Goal: Task Accomplishment & Management: Use online tool/utility

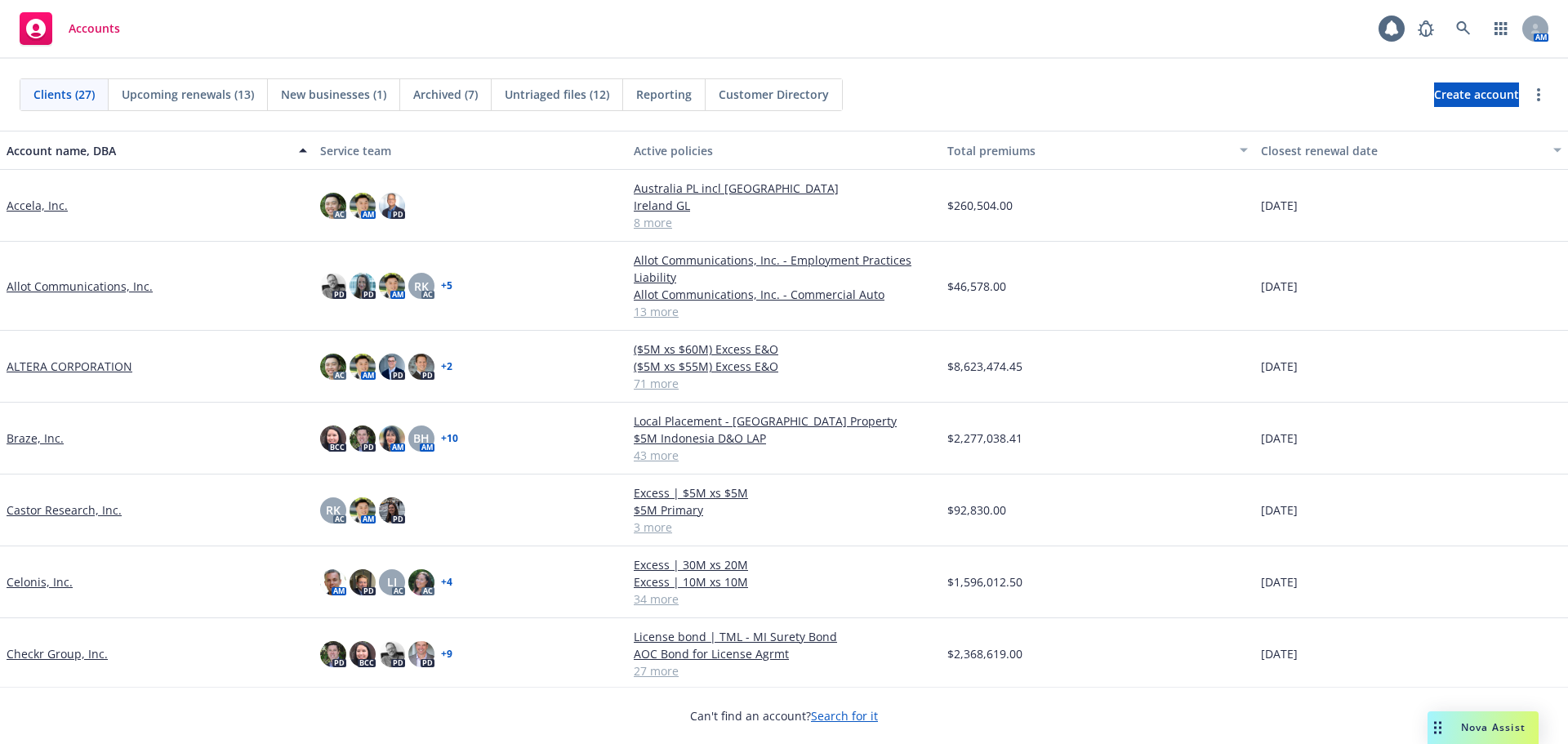
click at [1300, 149] on div "Closest renewal date" at bounding box center [1403, 151] width 283 height 18
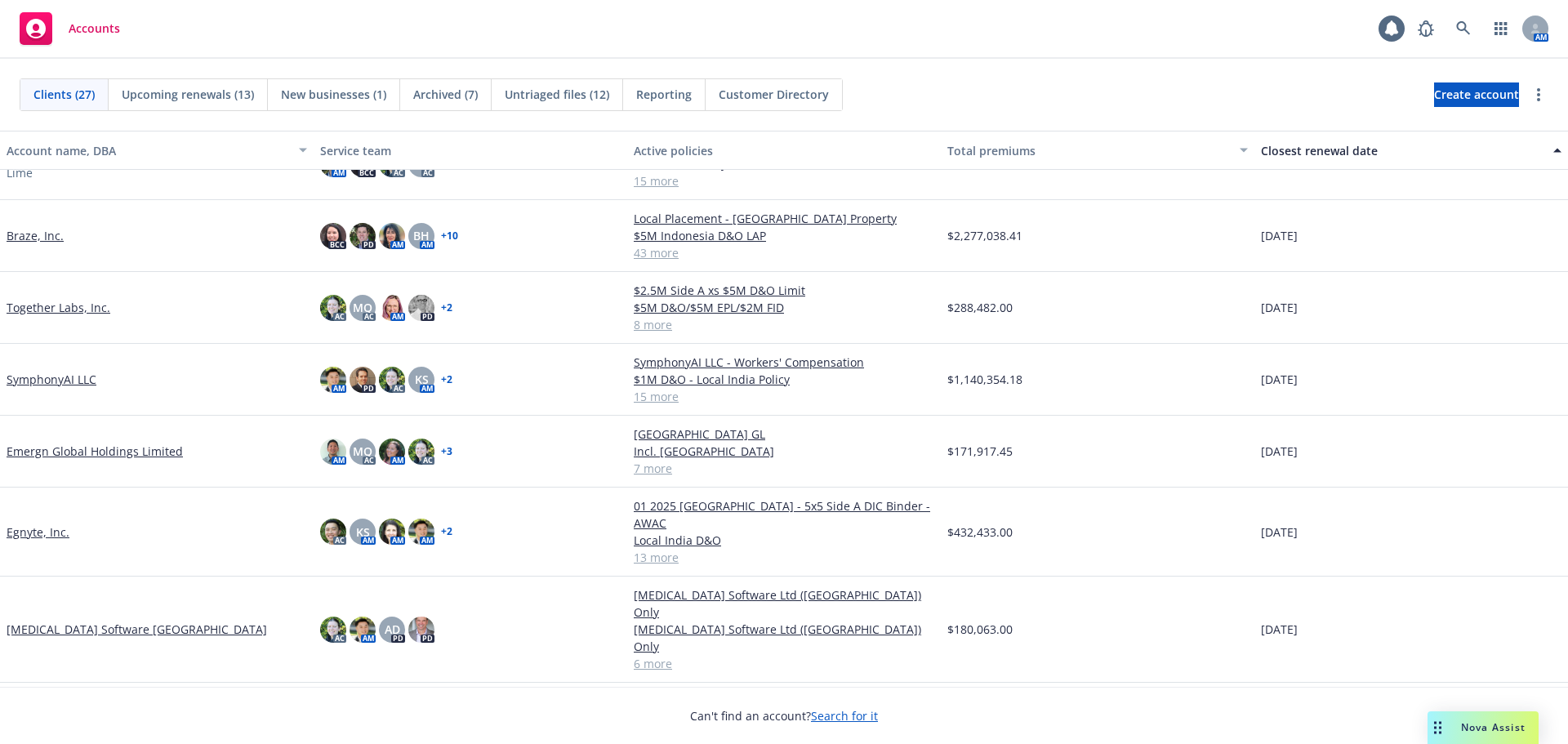
scroll to position [245, 0]
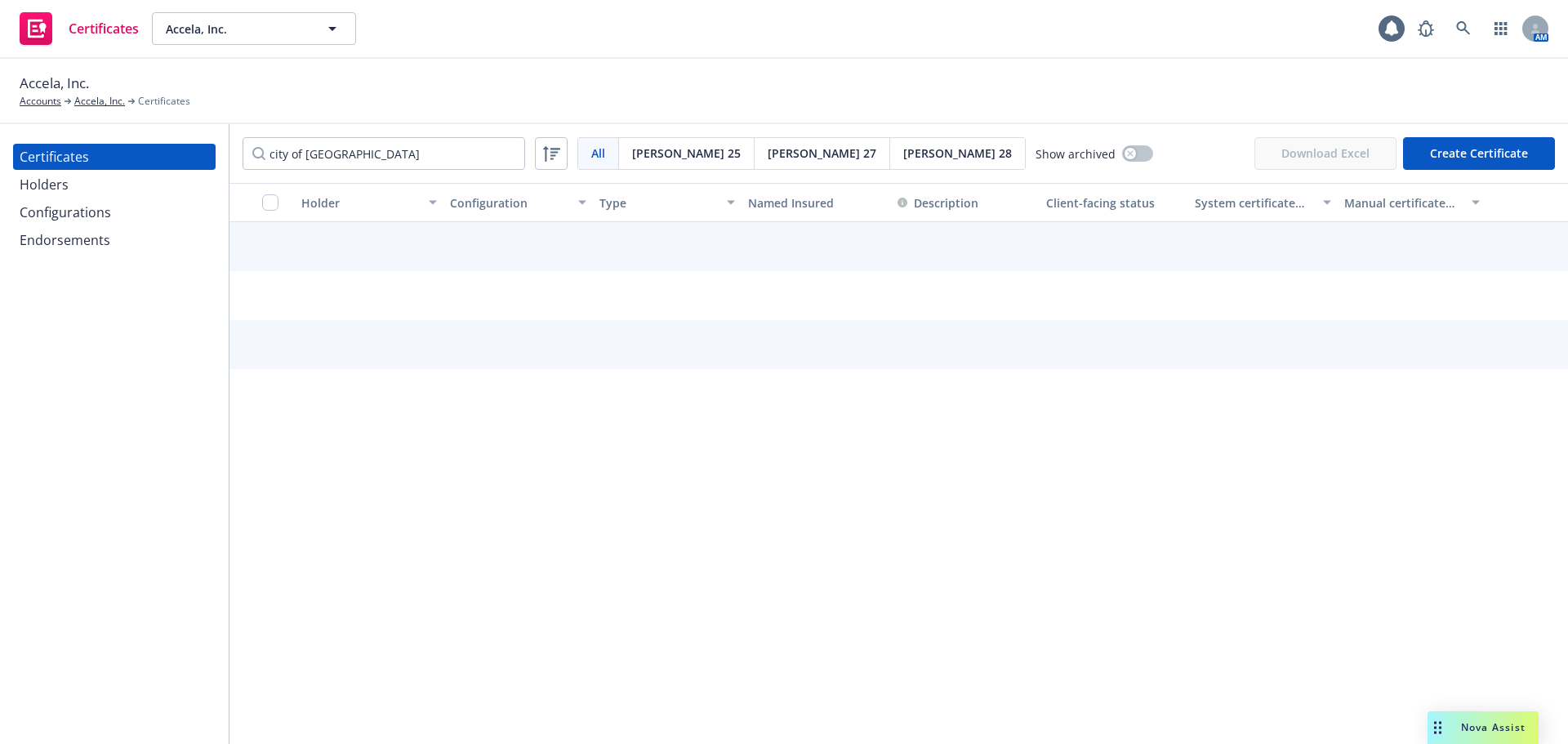
type input "city of [GEOGRAPHIC_DATA]"
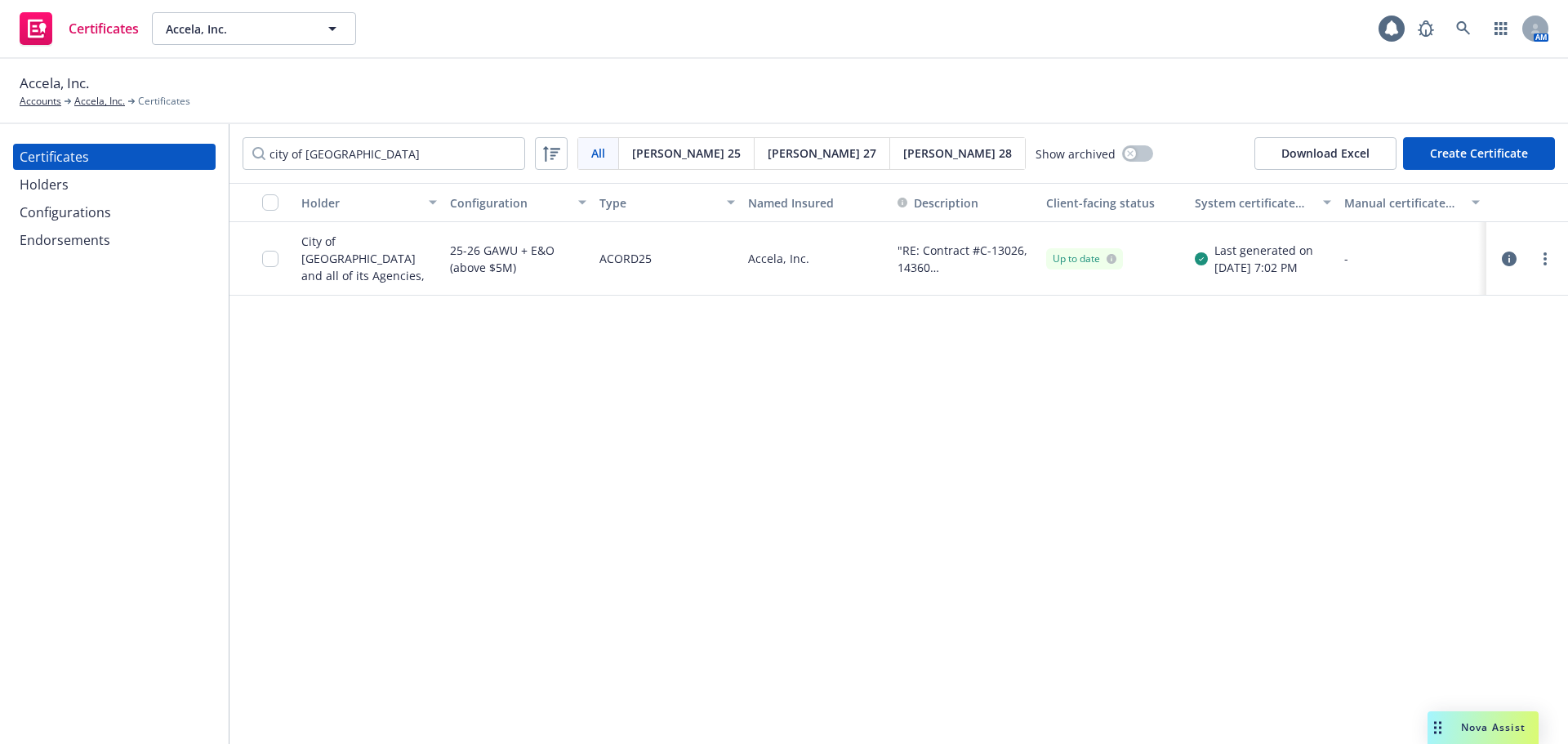
click at [1504, 263] on icon "button" at bounding box center [1510, 259] width 15 height 15
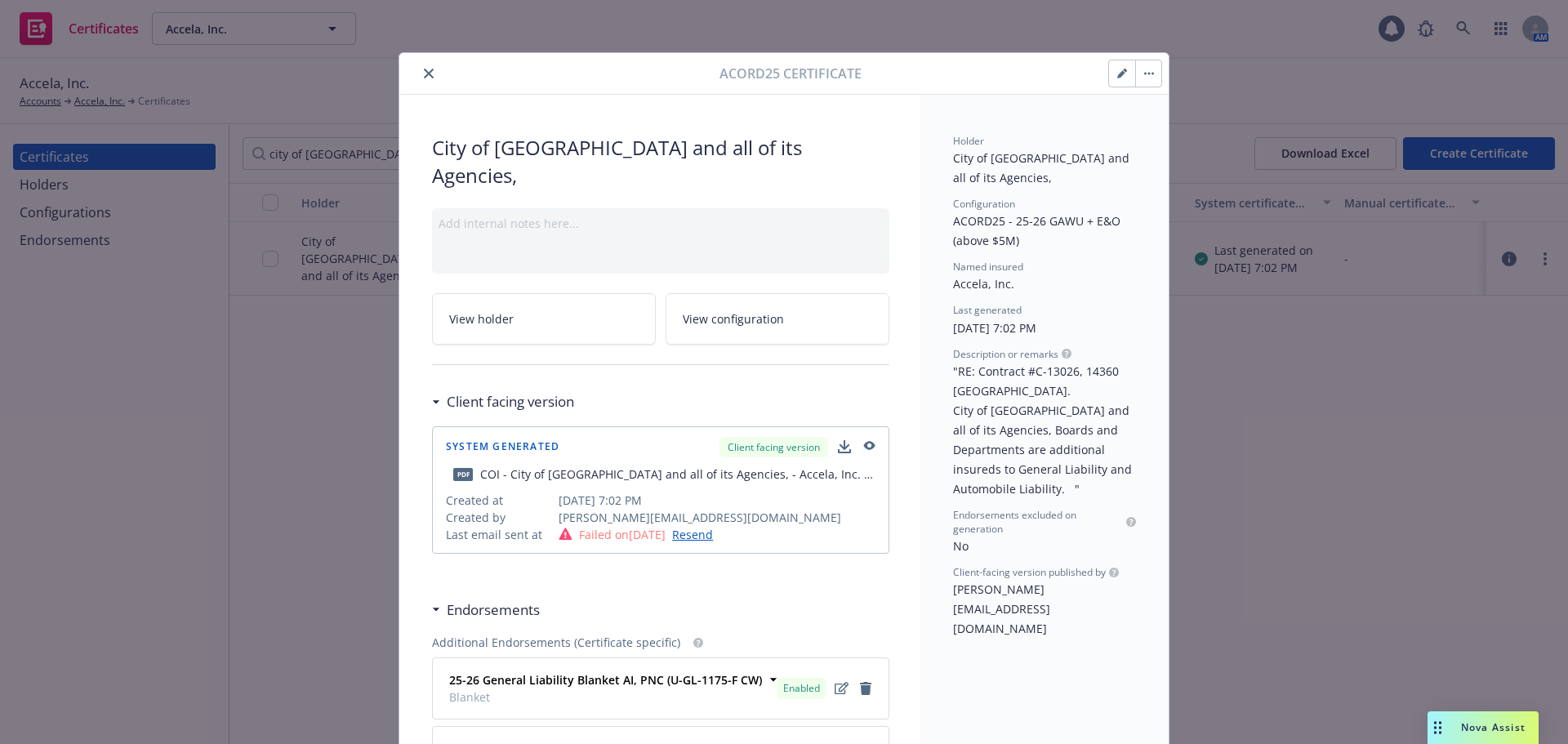
click at [864, 441] on icon "button" at bounding box center [869, 446] width 15 height 11
click at [1109, 77] on button "button" at bounding box center [1122, 73] width 26 height 26
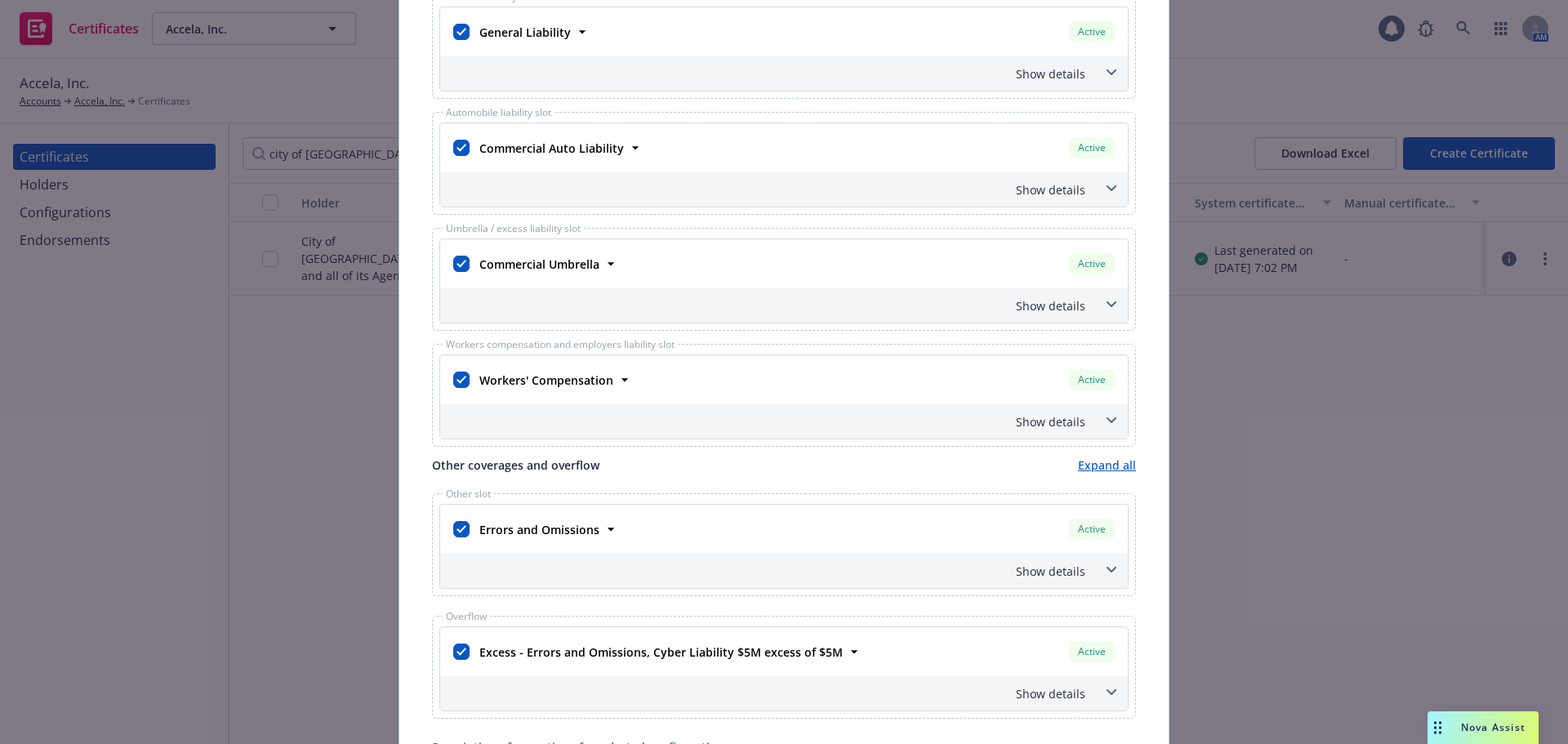
scroll to position [490, 0]
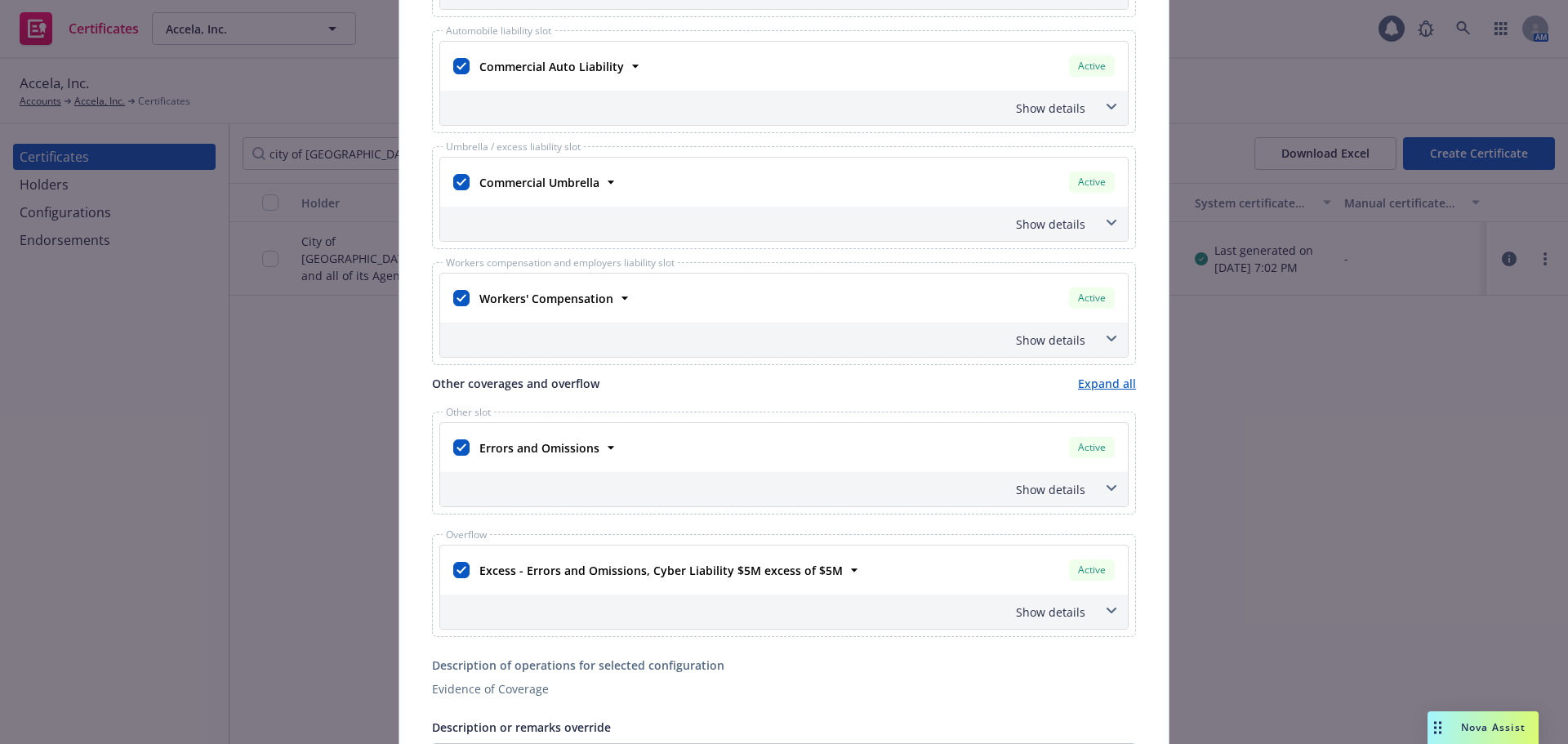
click at [1107, 486] on icon at bounding box center [1112, 488] width 10 height 6
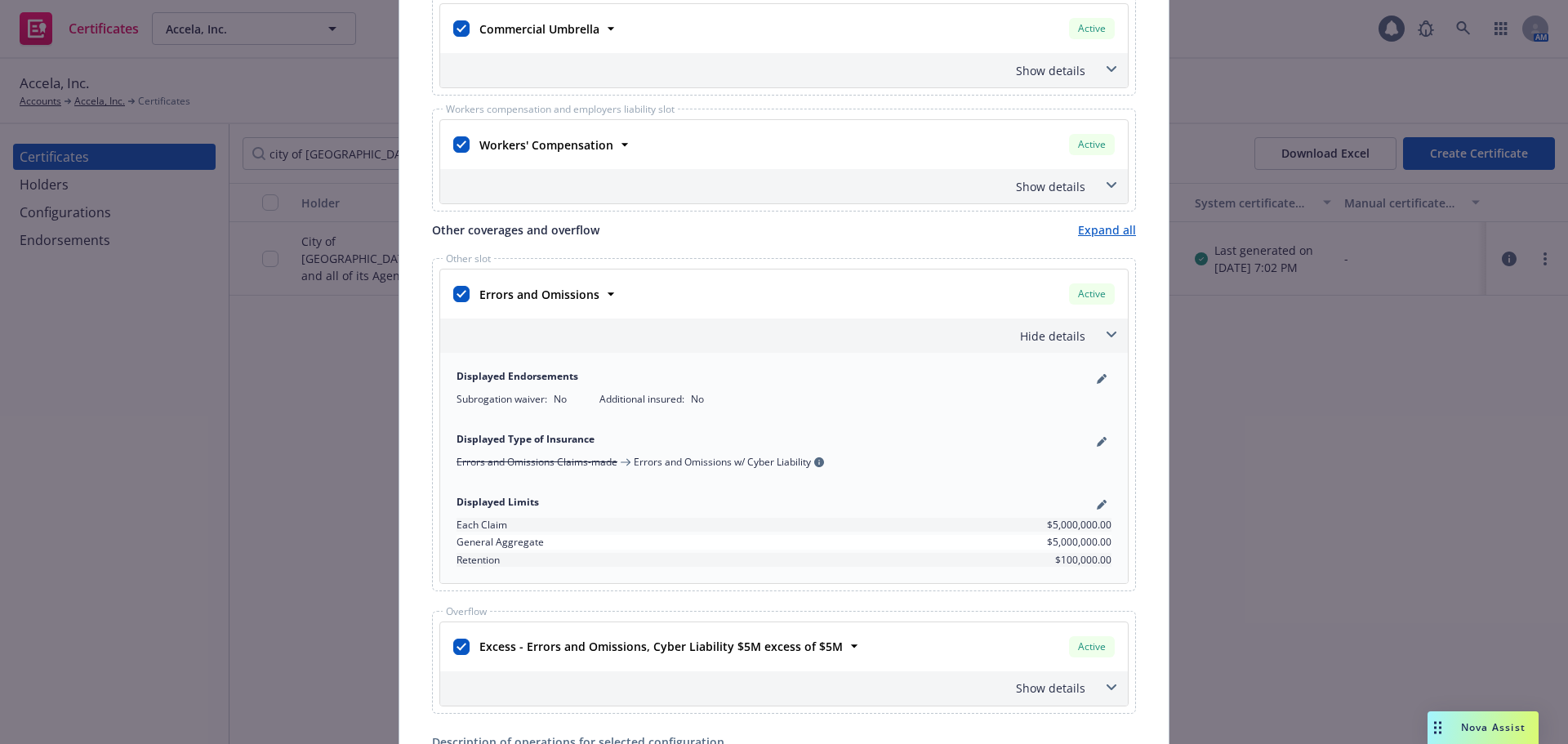
scroll to position [653, 0]
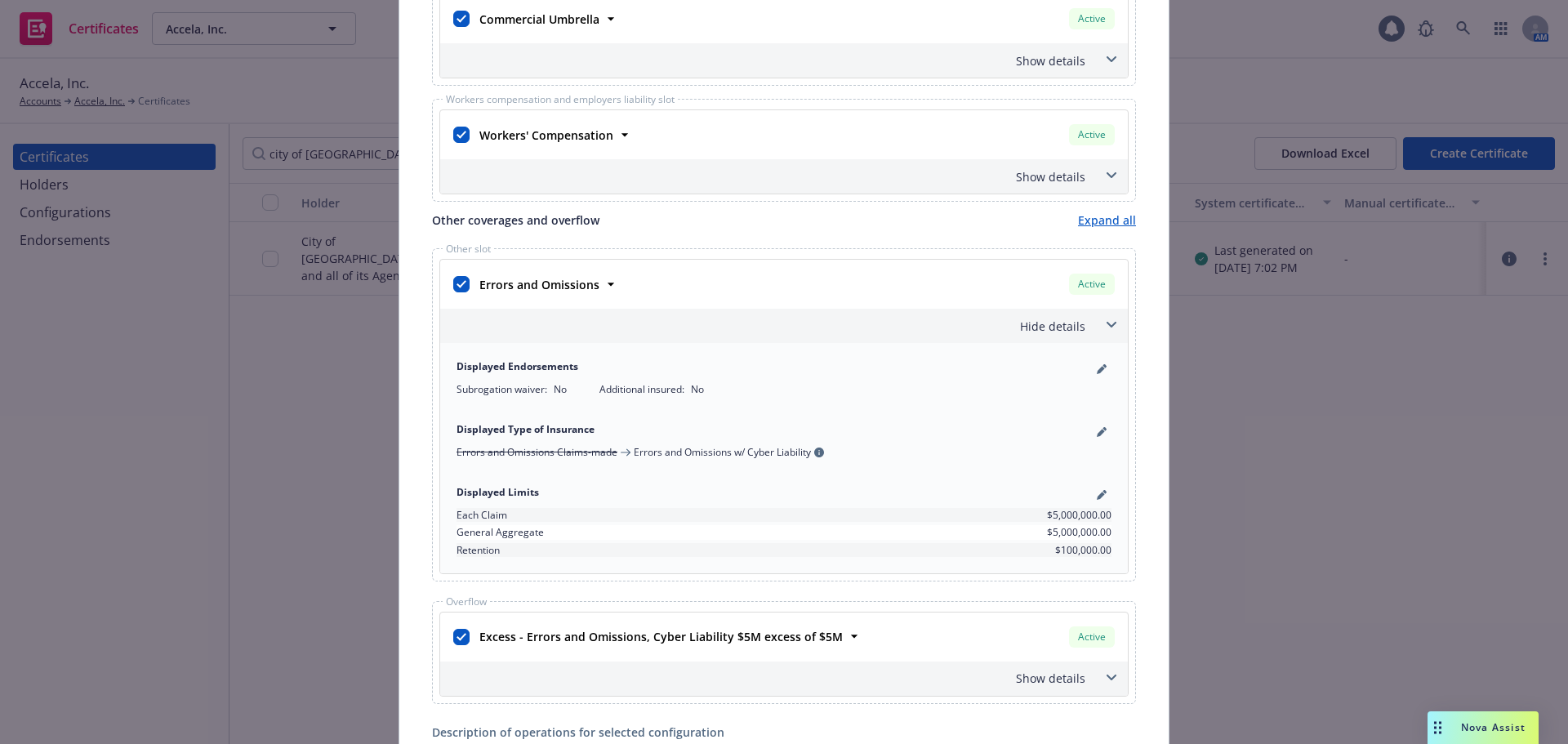
click at [1108, 319] on span at bounding box center [1112, 325] width 26 height 26
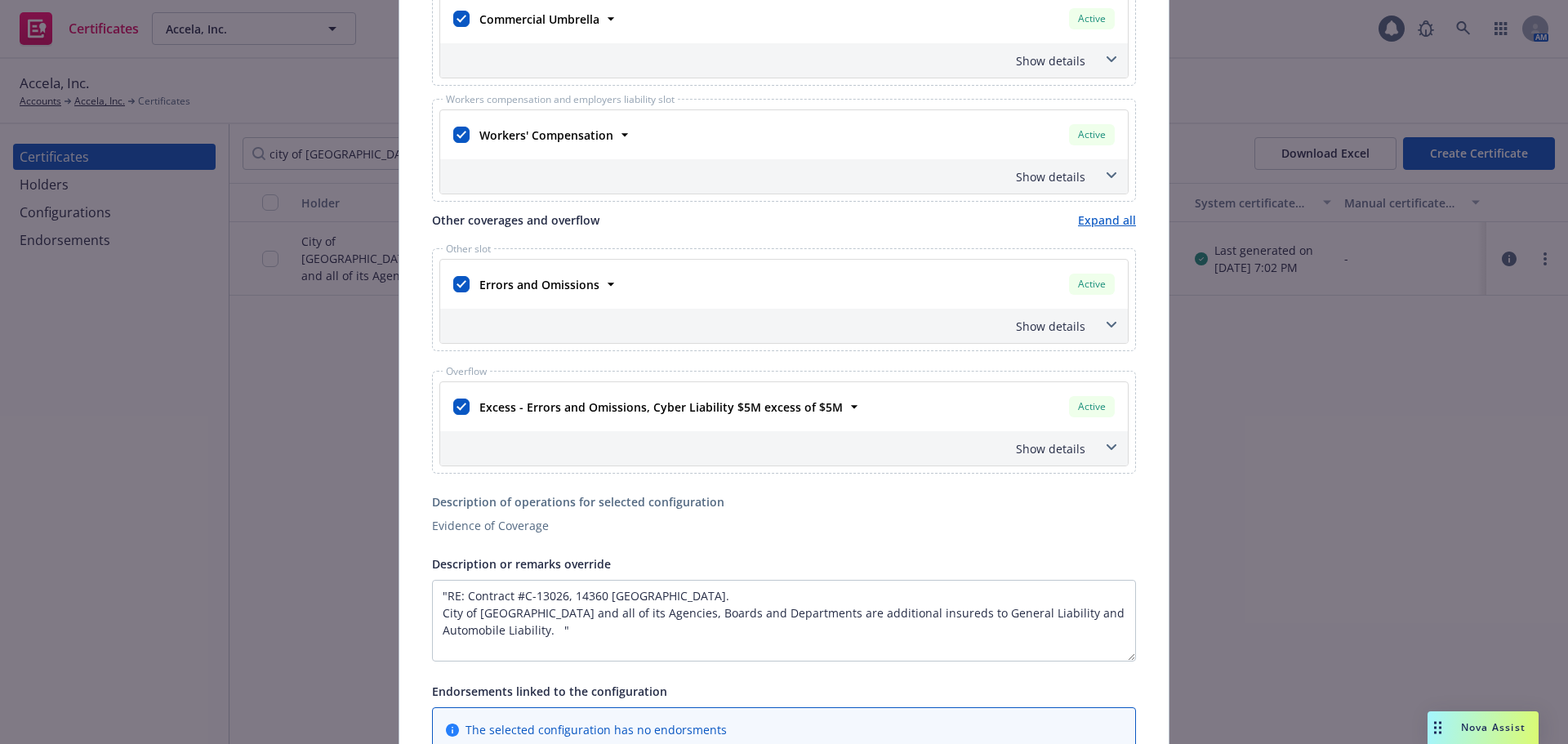
click at [1100, 442] on span at bounding box center [1112, 447] width 26 height 26
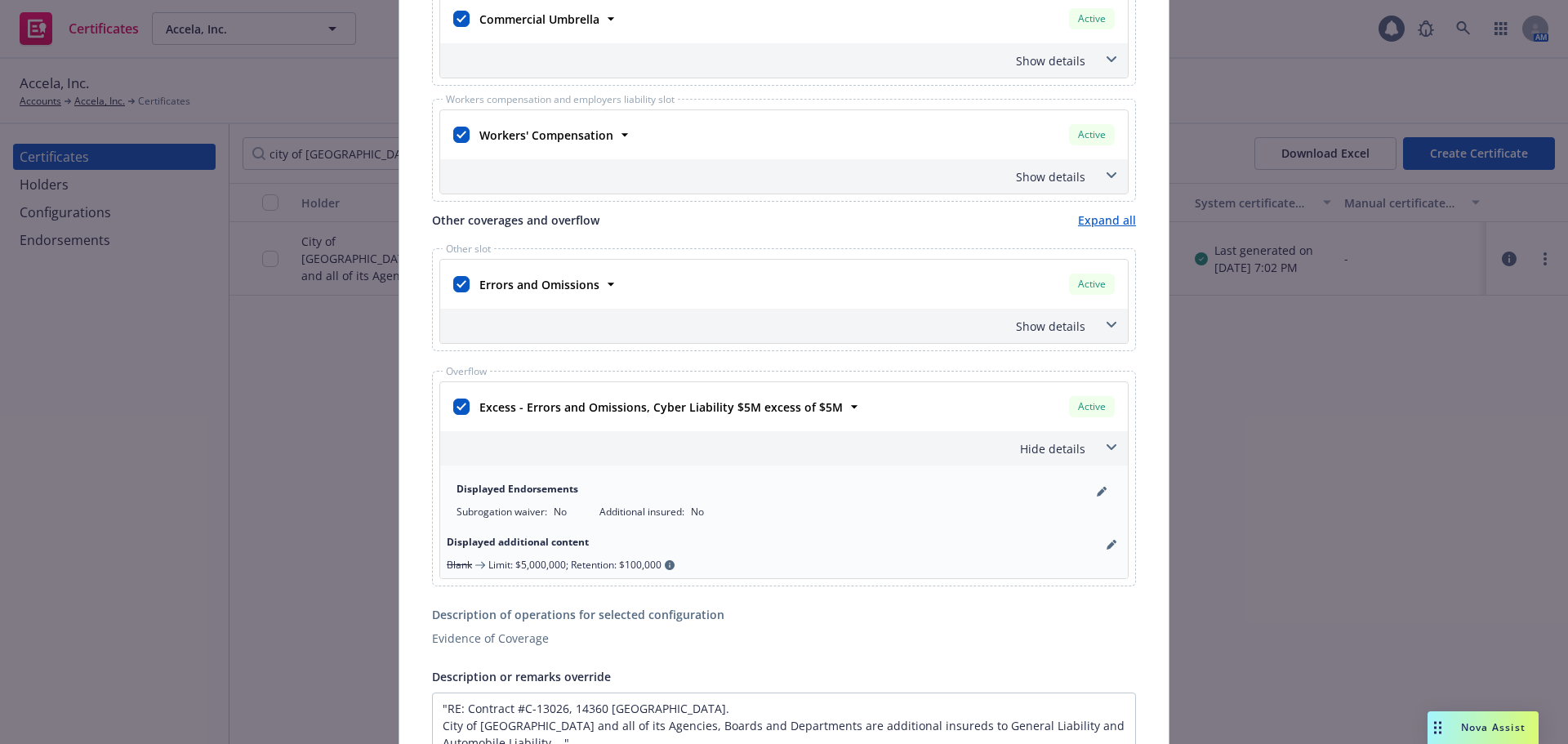
click at [1100, 442] on span at bounding box center [1112, 447] width 26 height 26
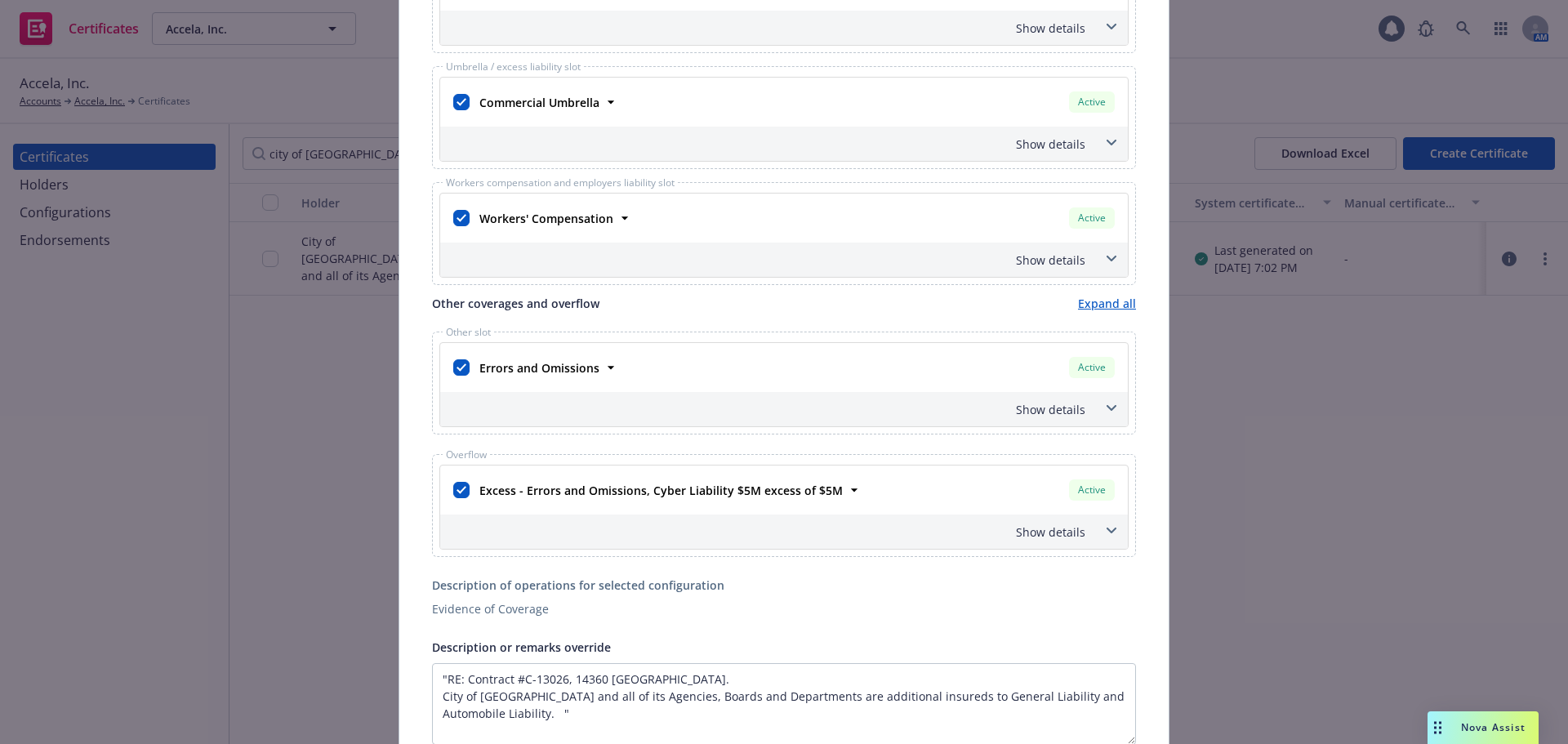
scroll to position [572, 0]
click at [609, 366] on div "Errors and Omissions Active" at bounding box center [796, 366] width 645 height 28
click at [602, 370] on icon at bounding box center [611, 366] width 17 height 17
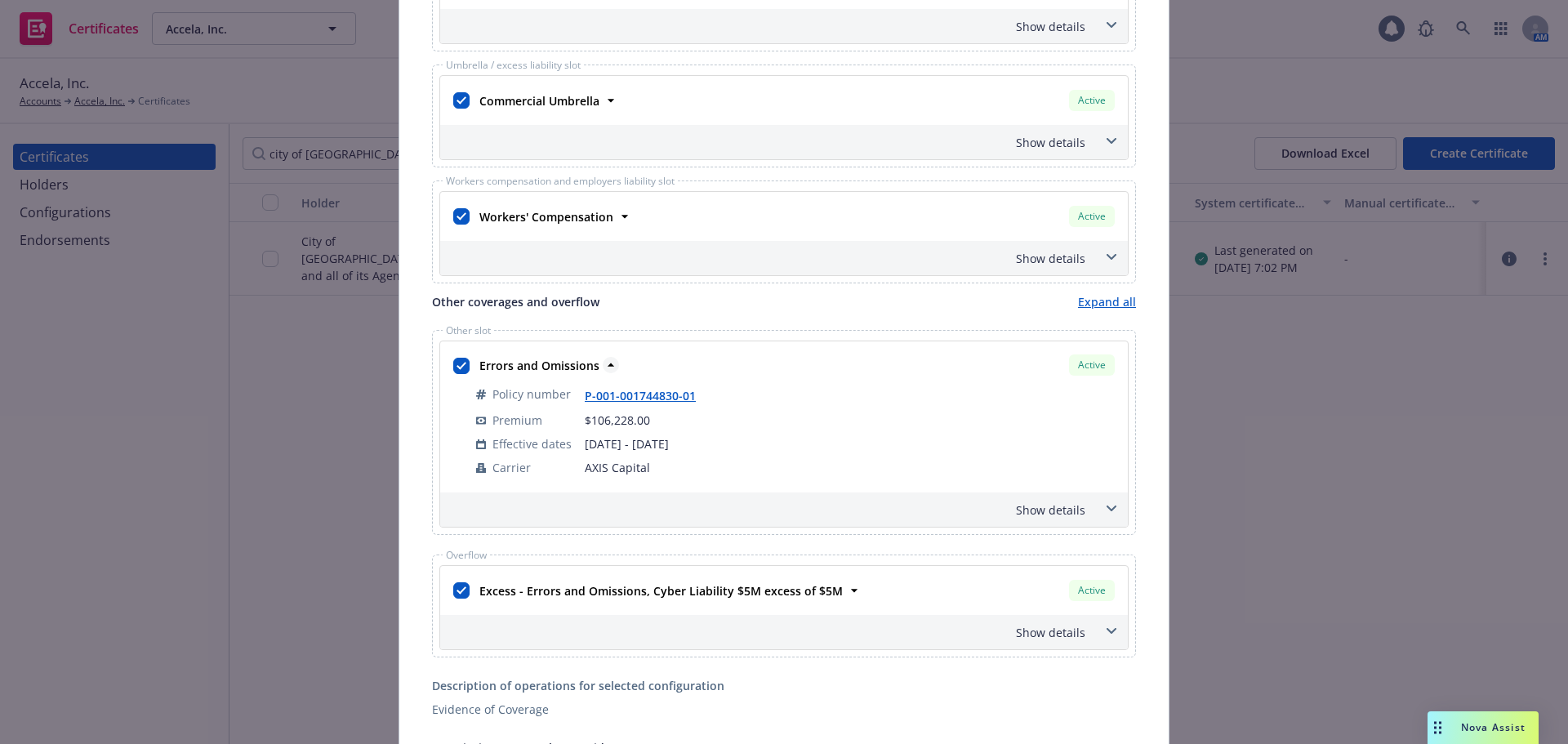
click at [594, 370] on div "Errors and Omissions" at bounding box center [538, 366] width 130 height 24
click at [603, 365] on icon at bounding box center [611, 365] width 17 height 17
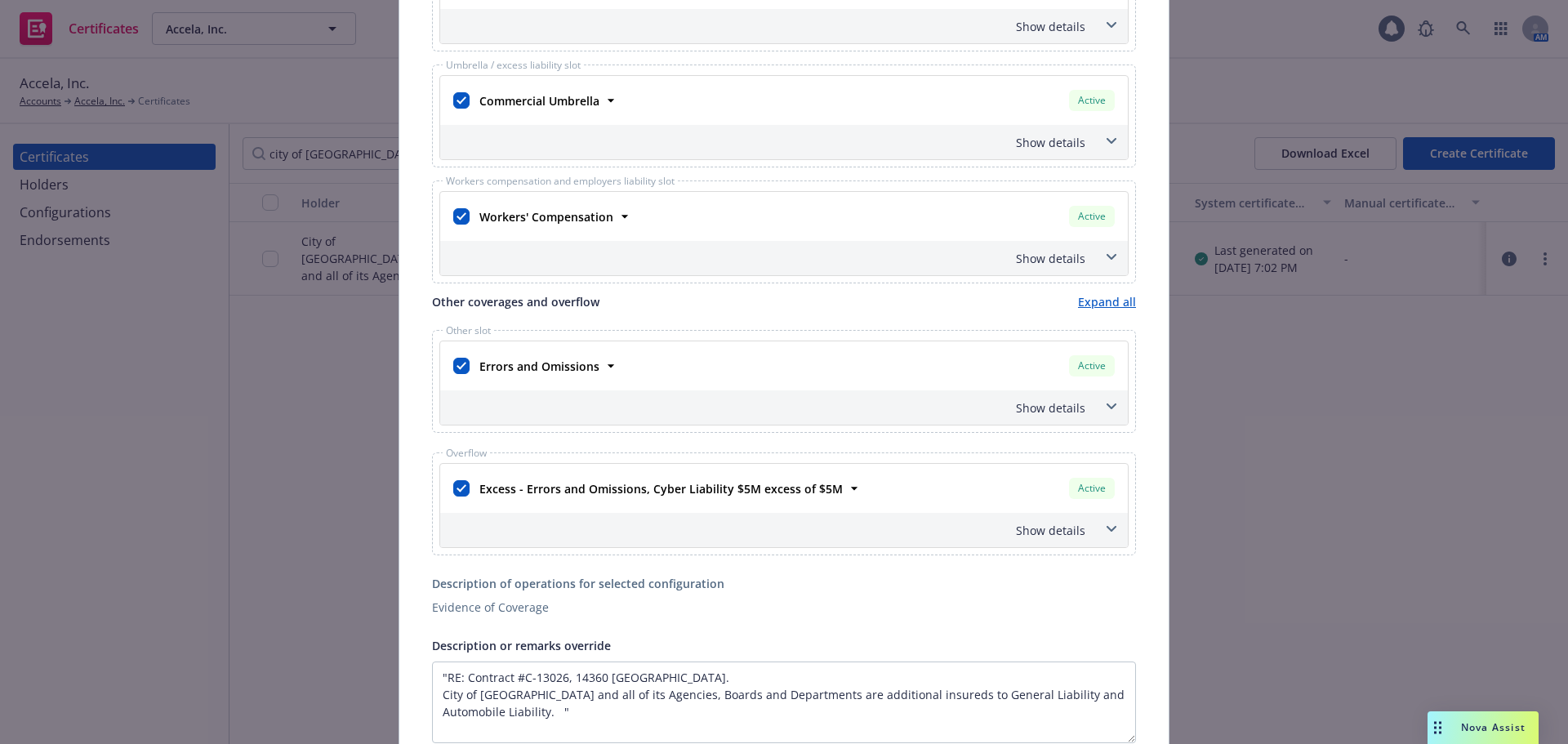
click at [1088, 396] on div "Show details" at bounding box center [784, 408] width 687 height 34
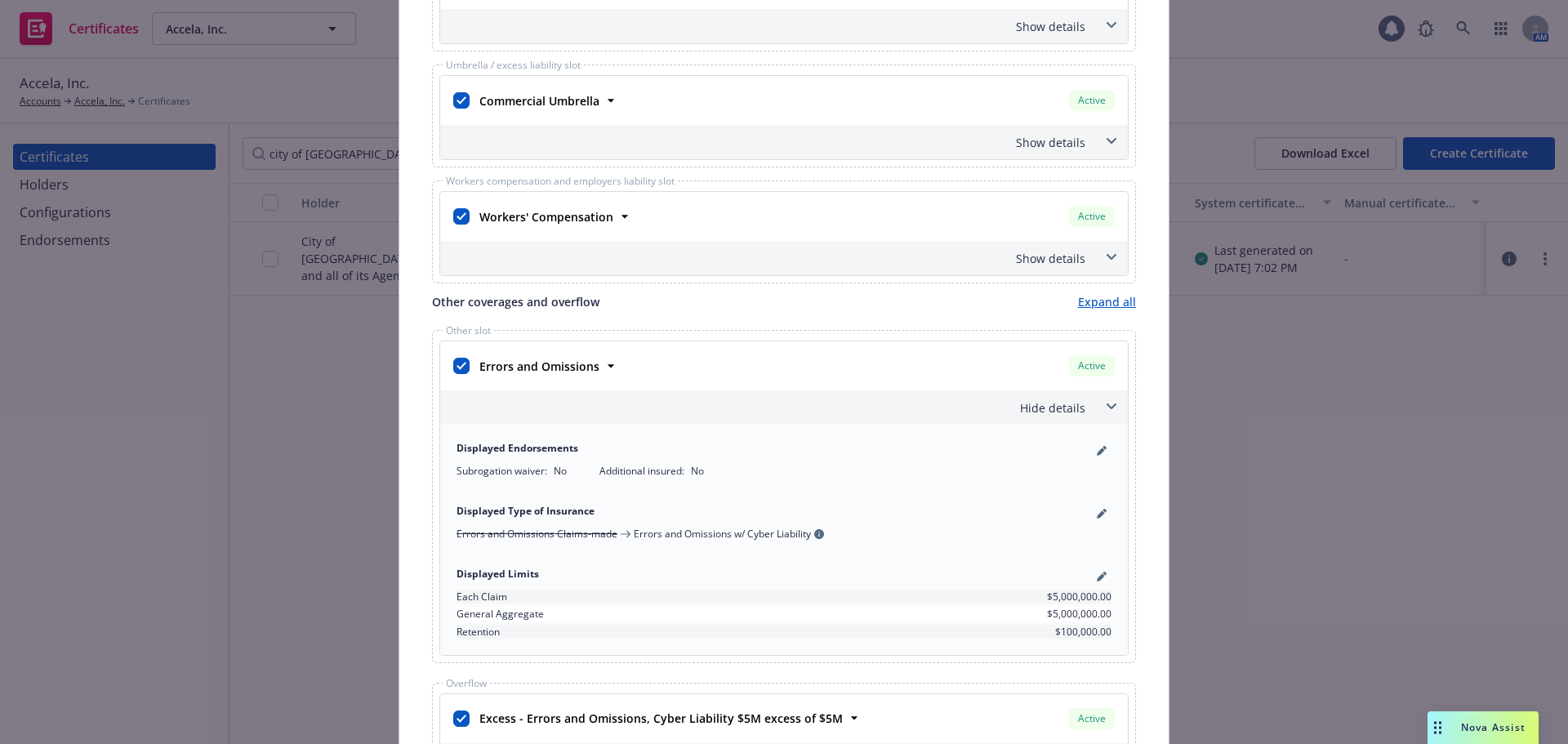
scroll to position [653, 0]
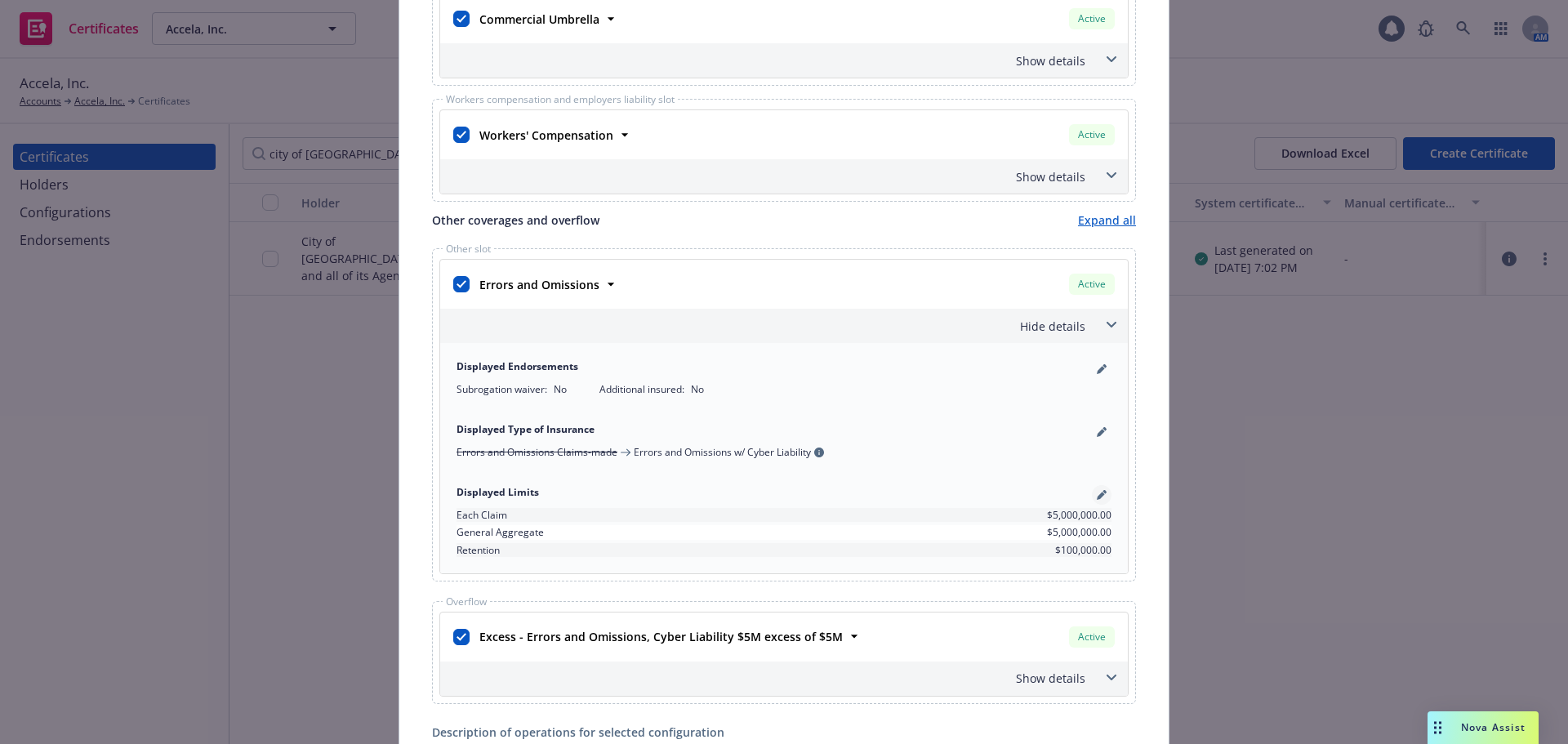
click at [1099, 498] on icon "pencil" at bounding box center [1101, 494] width 10 height 10
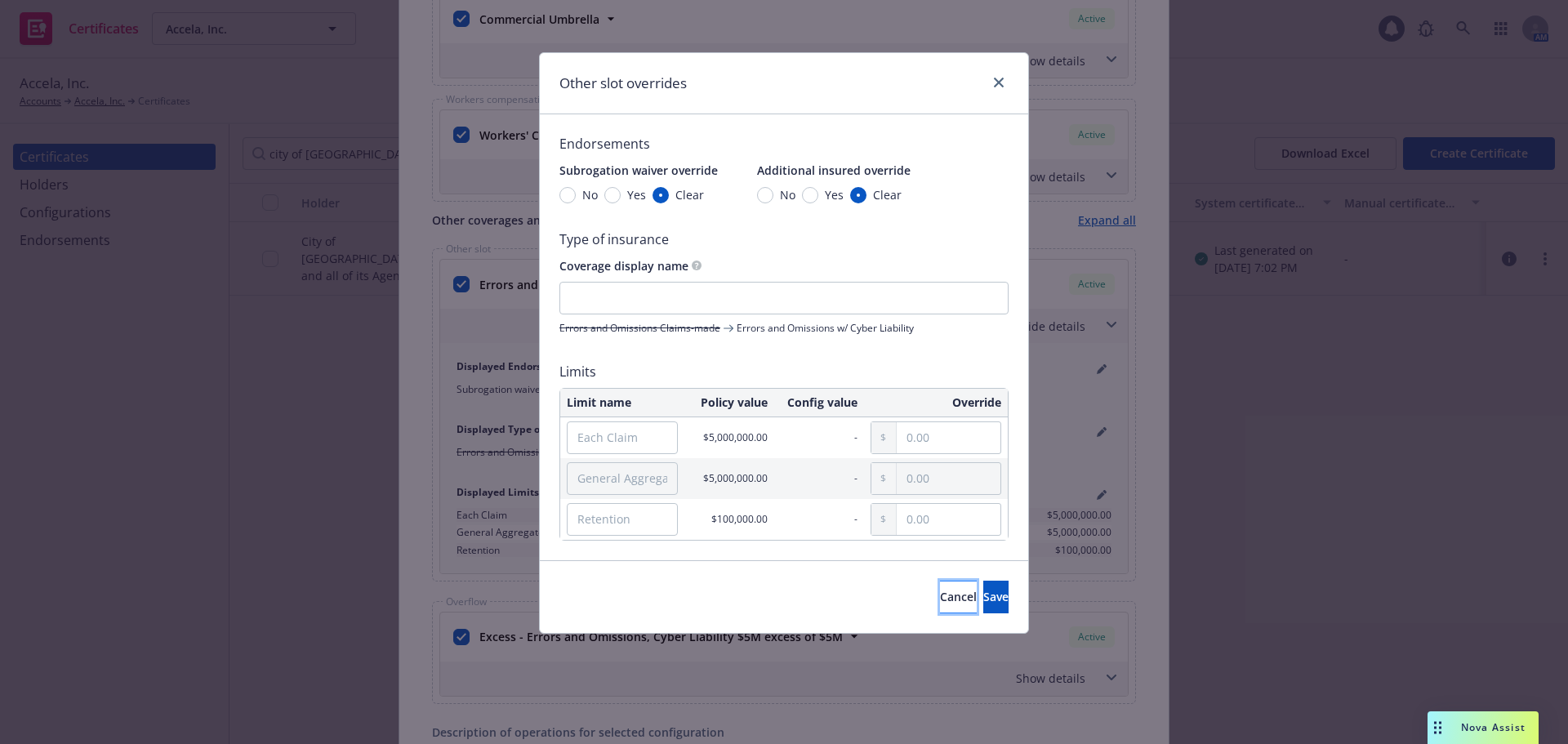
click at [940, 605] on button "Cancel" at bounding box center [958, 596] width 37 height 32
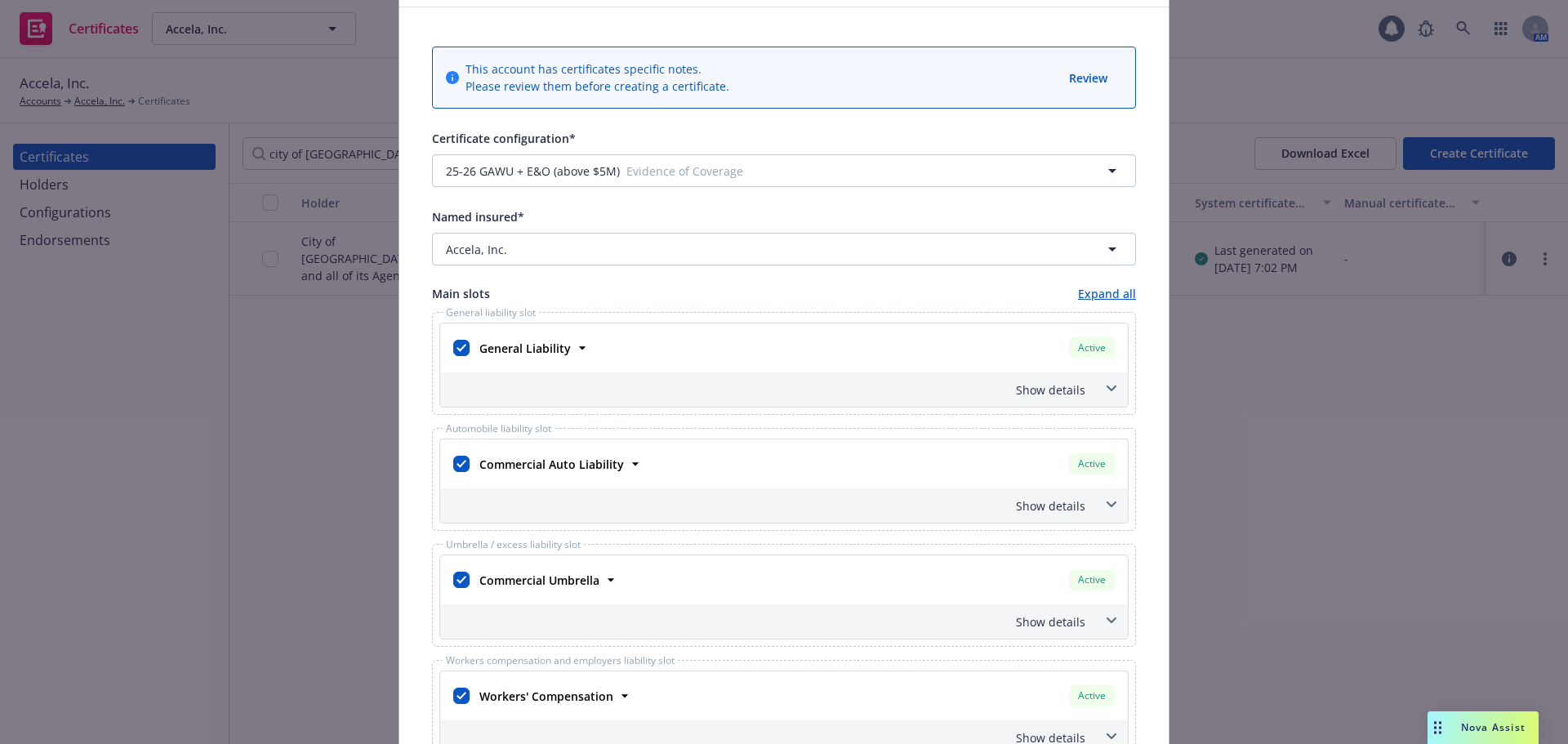
scroll to position [0, 0]
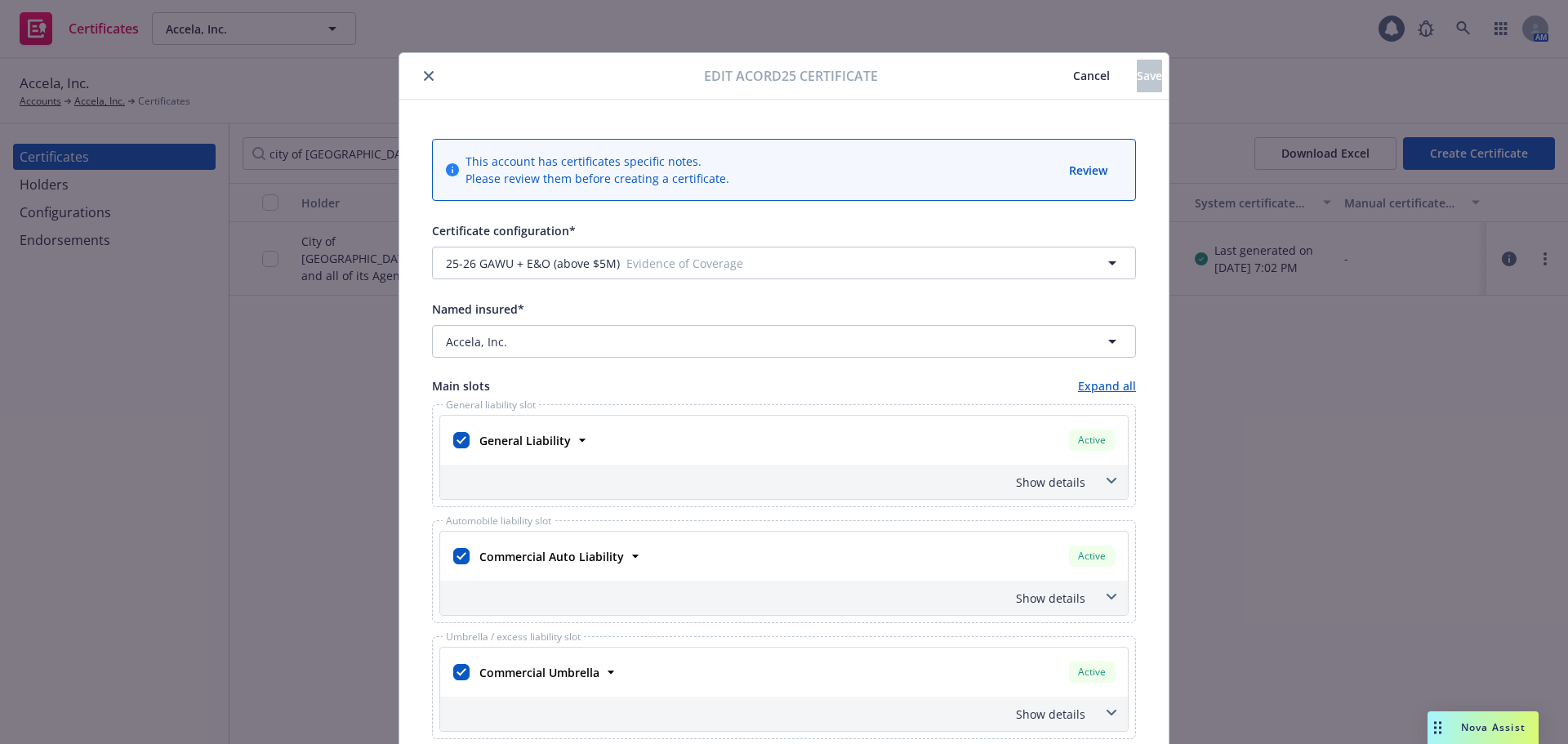
click at [1074, 80] on span "Cancel" at bounding box center [1092, 75] width 37 height 16
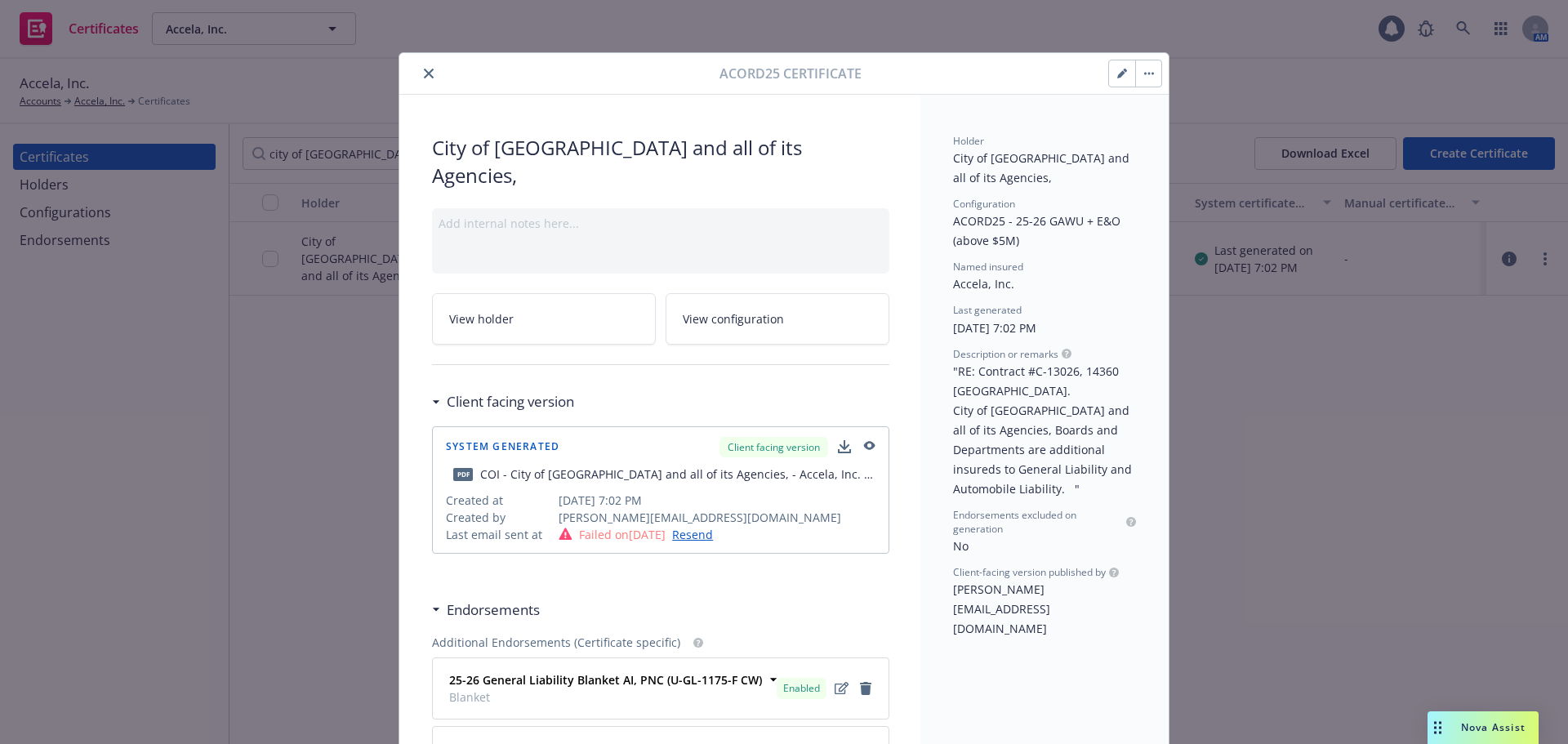
click at [1137, 75] on button "button" at bounding box center [1149, 73] width 26 height 26
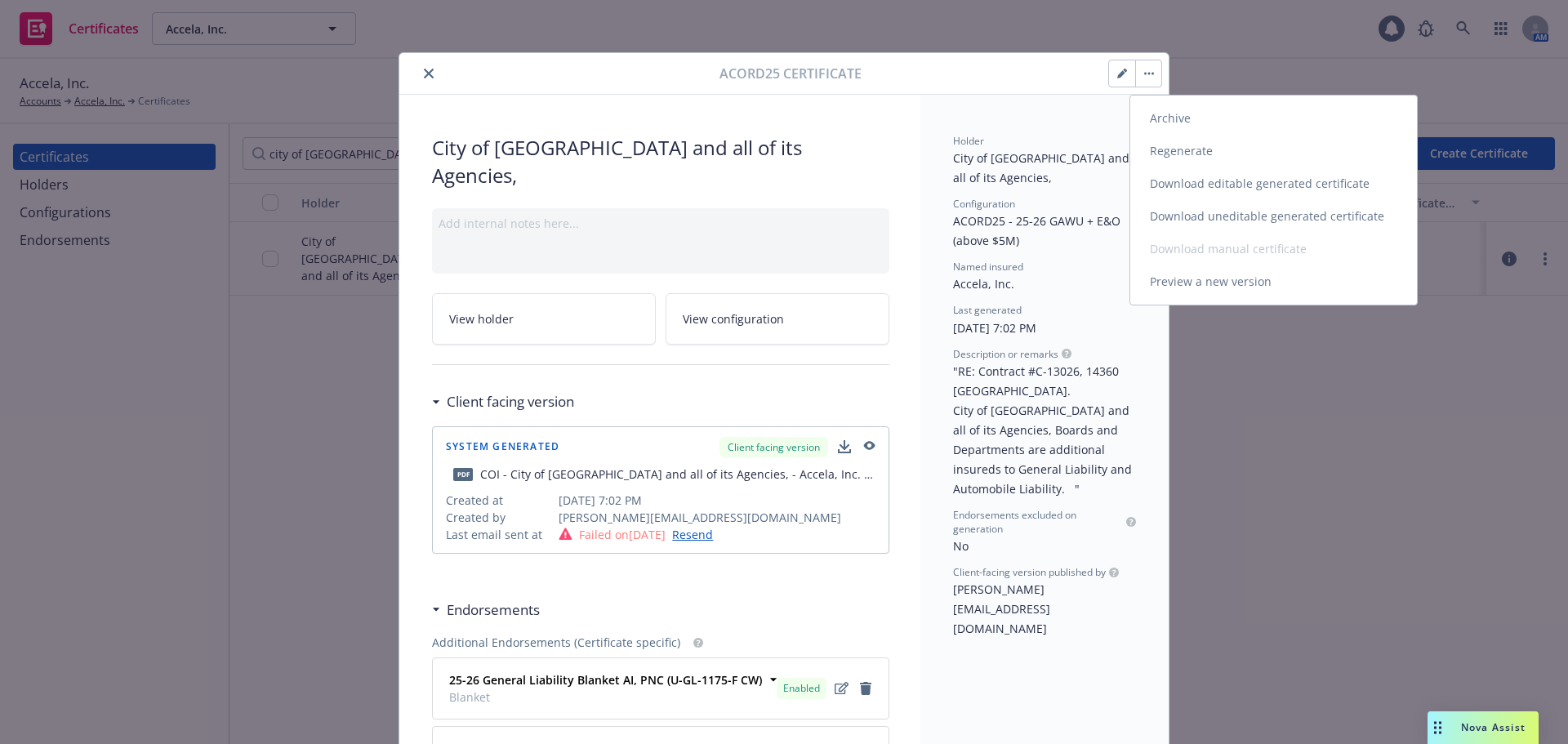
click at [1172, 145] on link "Regenerate" at bounding box center [1273, 151] width 286 height 32
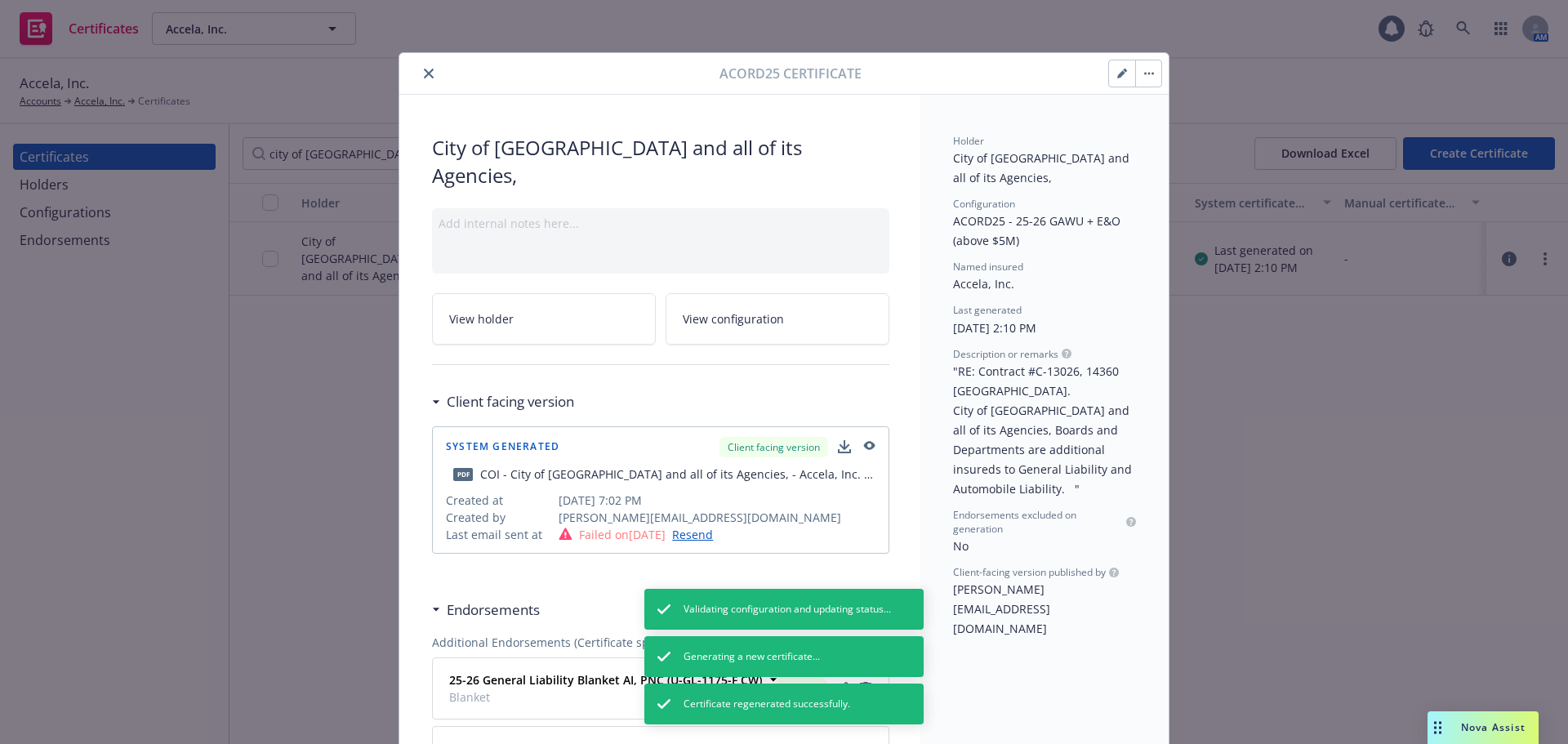
click at [424, 70] on icon "close" at bounding box center [429, 73] width 10 height 10
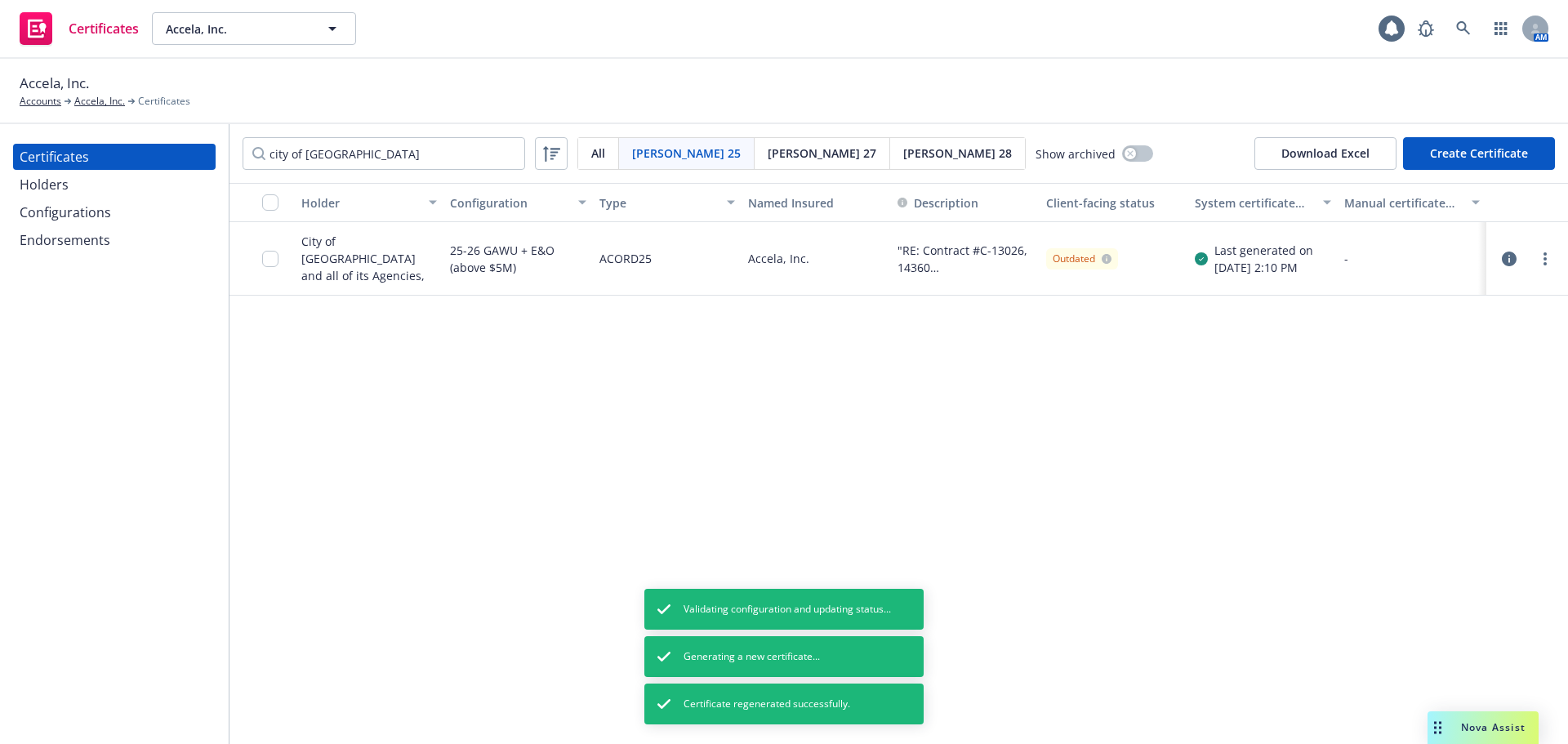
click at [1515, 262] on icon "button" at bounding box center [1510, 259] width 15 height 15
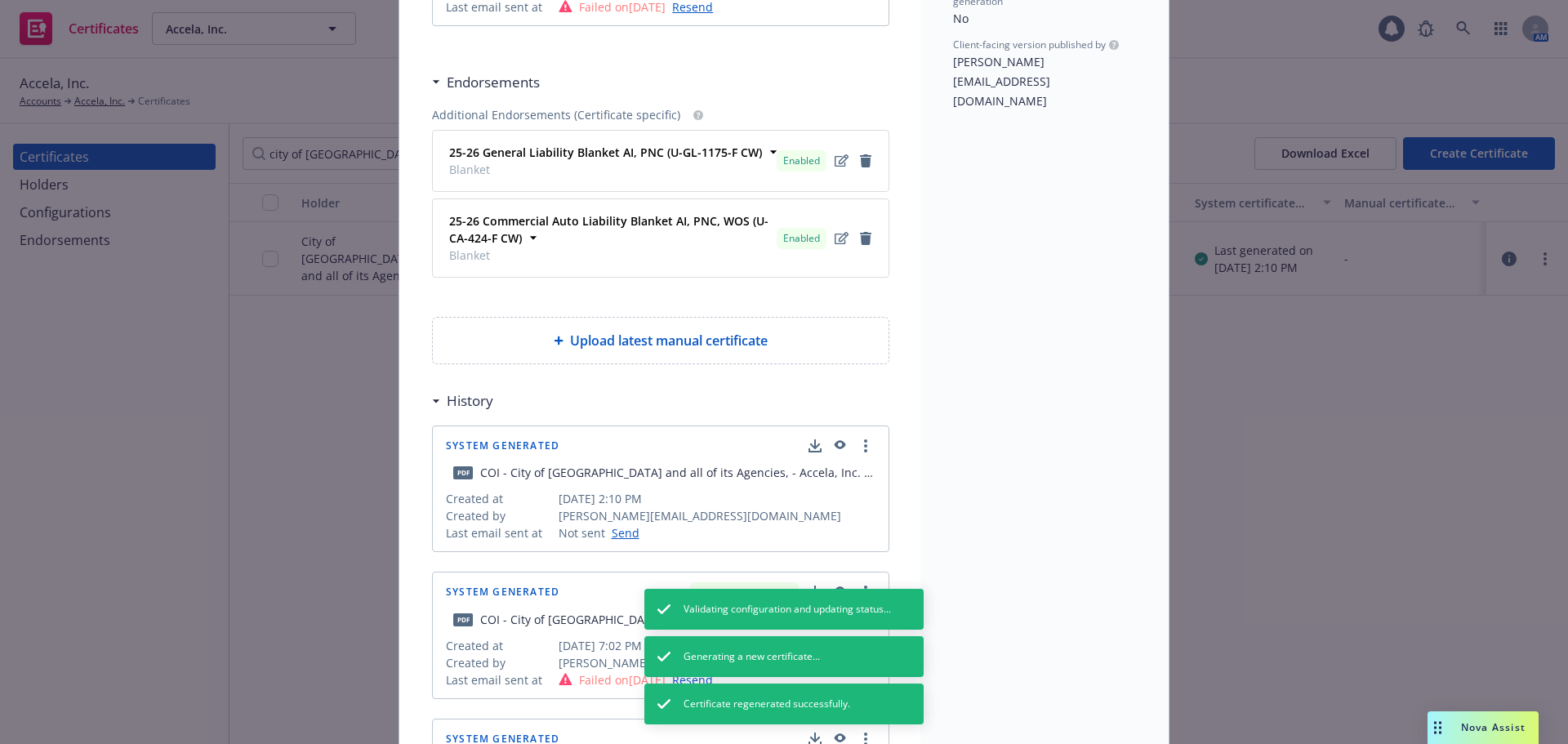
scroll to position [736, 0]
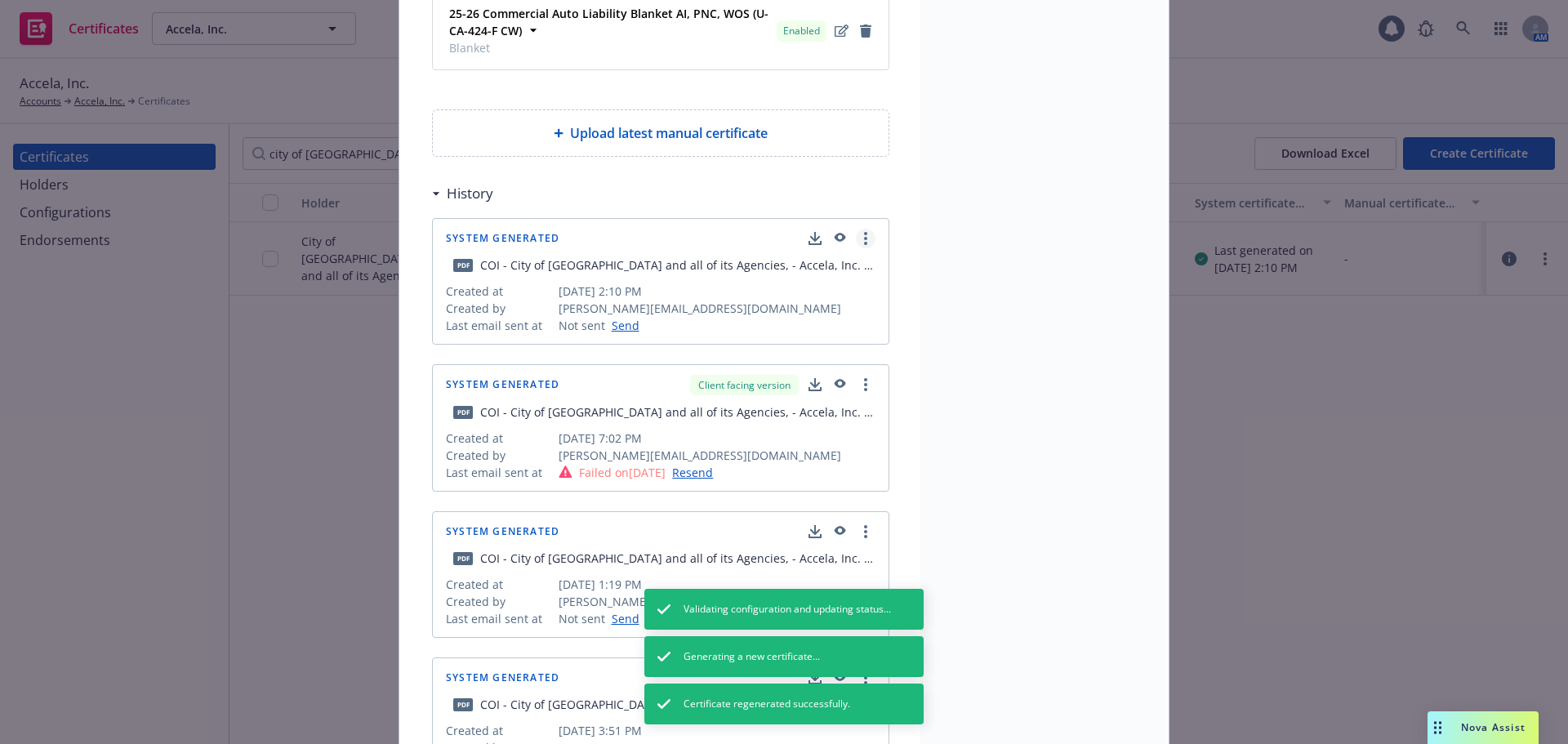
click at [862, 229] on link "more" at bounding box center [865, 238] width 19 height 19
click at [831, 240] on link "Show in client navigator" at bounding box center [789, 244] width 184 height 32
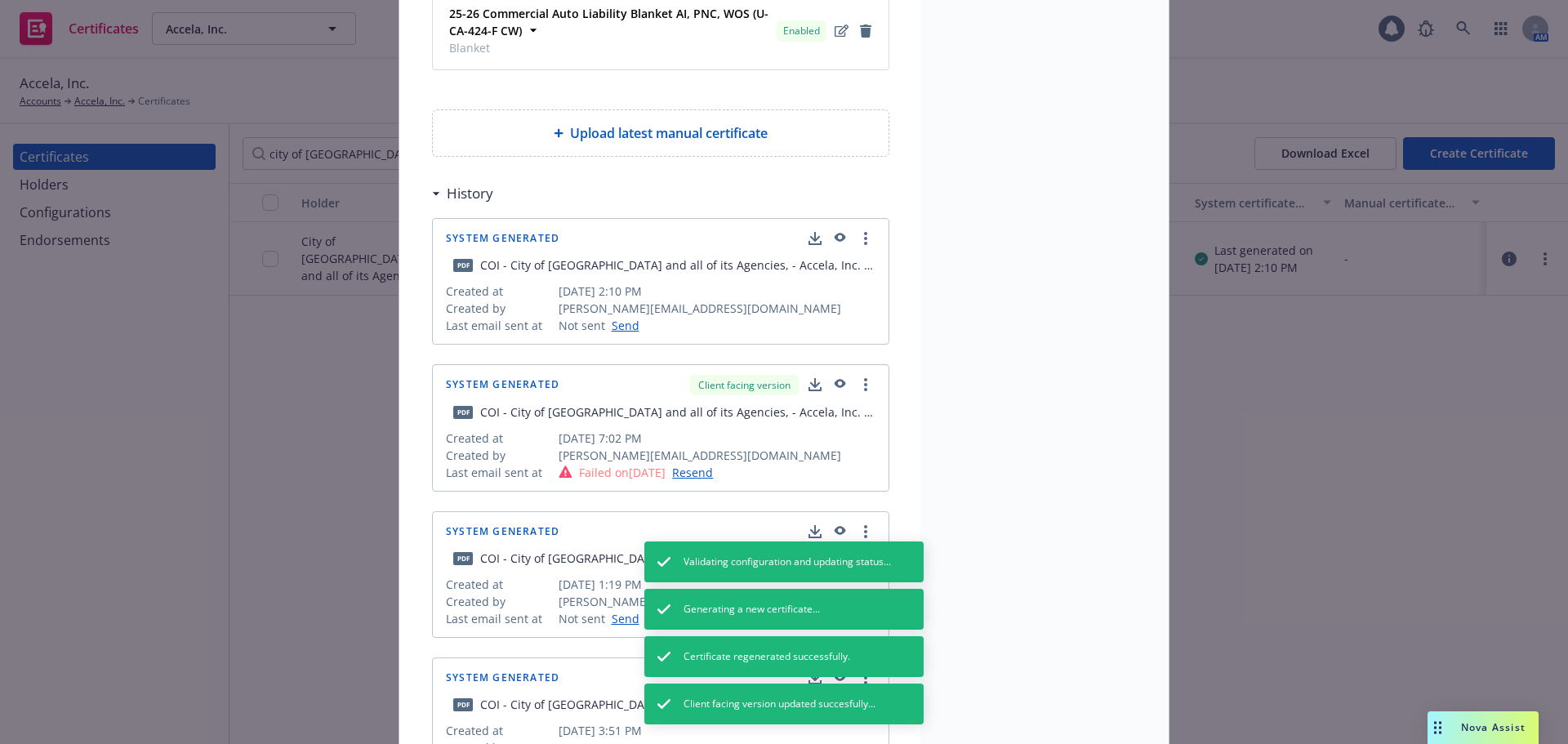
click at [835, 233] on icon "button" at bounding box center [839, 238] width 15 height 11
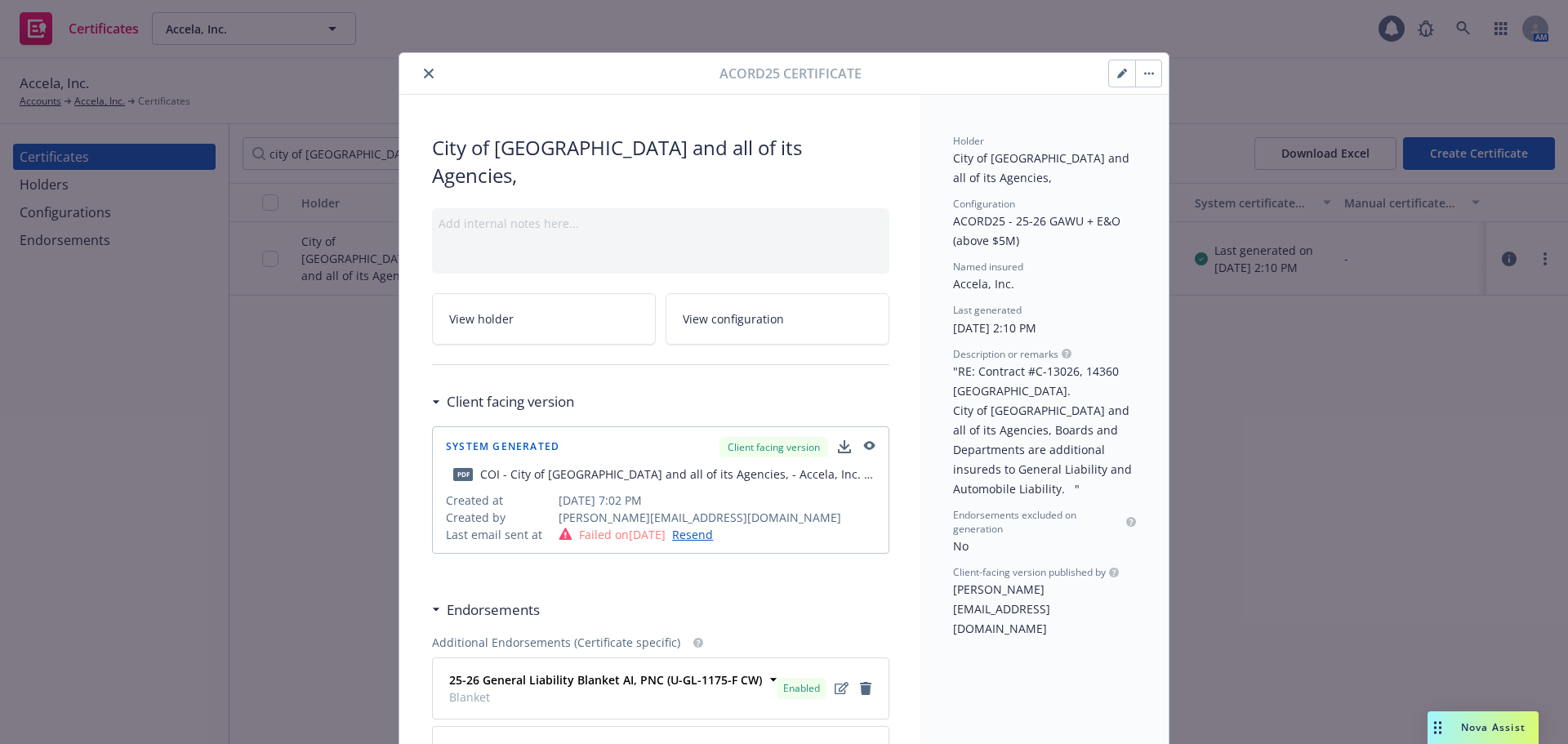
click at [425, 67] on button "close" at bounding box center [428, 73] width 19 height 19
